Goal: Task Accomplishment & Management: Use online tool/utility

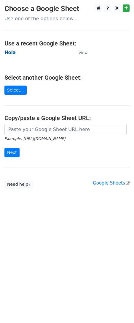
click at [10, 54] on strong "Hola" at bounding box center [9, 52] width 11 height 5
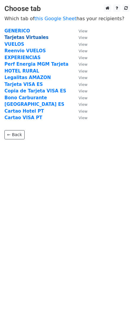
click at [19, 40] on strong "Tarjetas Virtuales" at bounding box center [26, 37] width 44 height 5
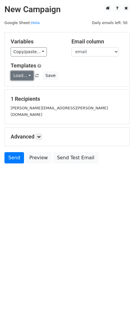
click at [27, 76] on link "Load..." at bounding box center [22, 75] width 23 height 9
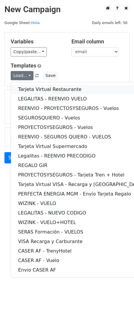
click at [42, 92] on link "Tarjeta Virtual Restaurante" at bounding box center [81, 90] width 140 height 10
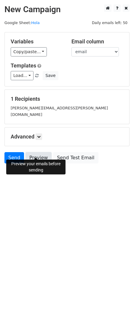
click at [40, 152] on link "Preview" at bounding box center [39, 157] width 26 height 11
click at [14, 154] on link "Send" at bounding box center [14, 157] width 20 height 11
